Goal: Task Accomplishment & Management: Manage account settings

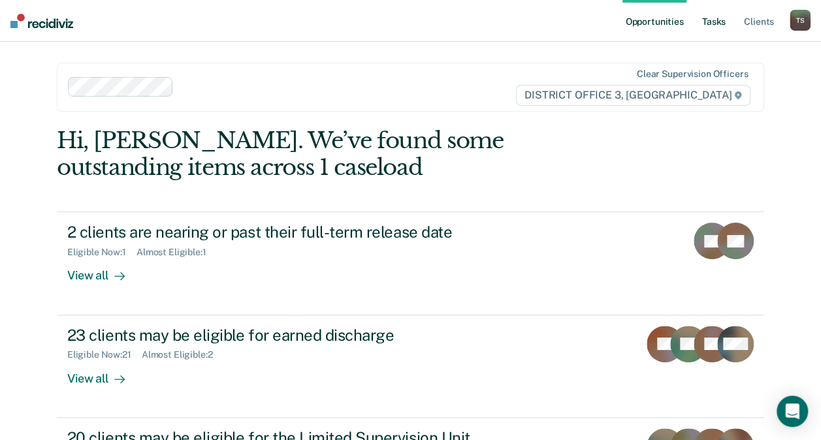
click at [710, 23] on link "Tasks" at bounding box center [713, 21] width 29 height 42
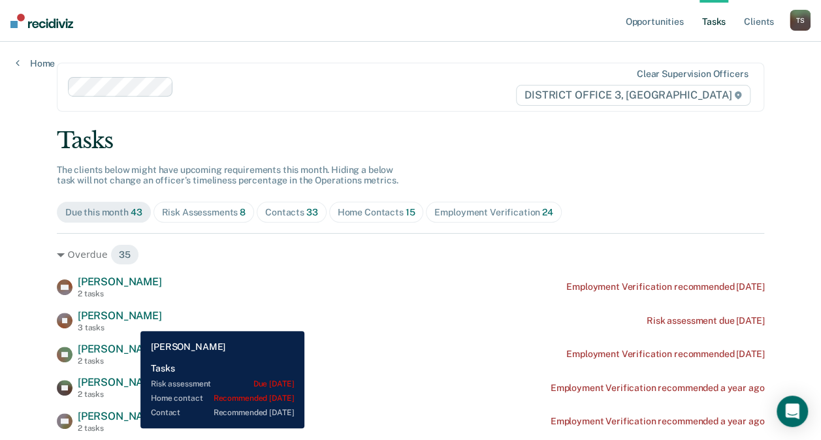
click at [131, 321] on div "[PERSON_NAME] 3 tasks" at bounding box center [120, 321] width 84 height 23
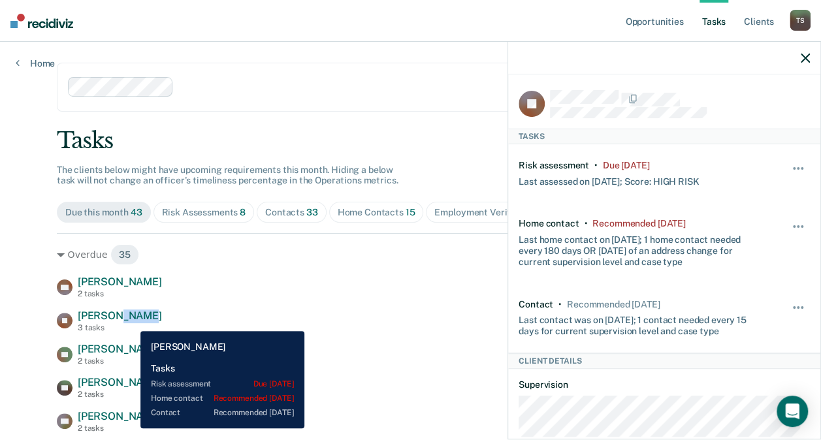
click at [131, 321] on div "[PERSON_NAME] 3 tasks" at bounding box center [120, 321] width 84 height 23
